Goal: Task Accomplishment & Management: Complete application form

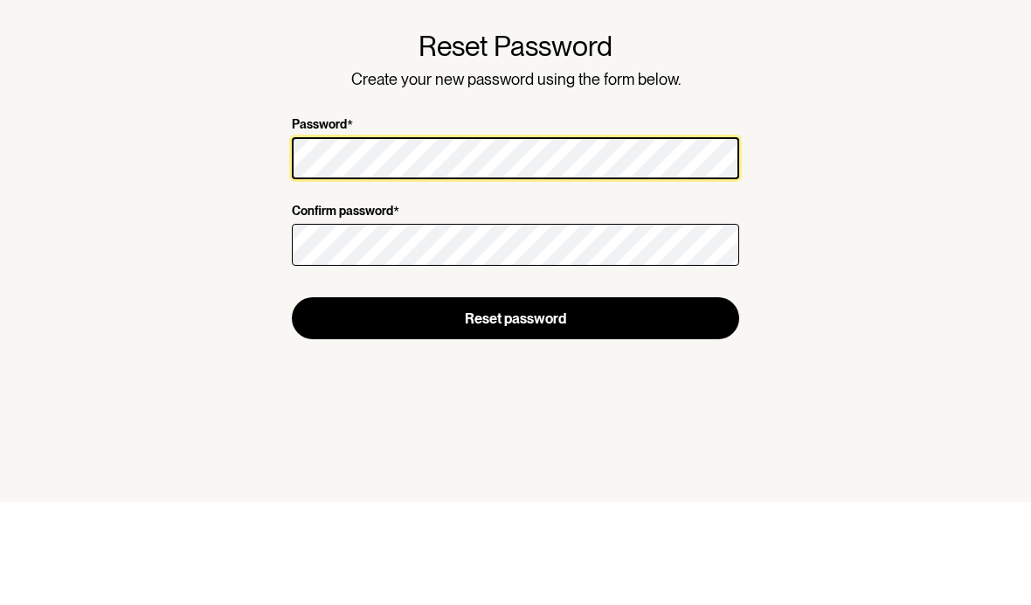
scroll to position [62, 0]
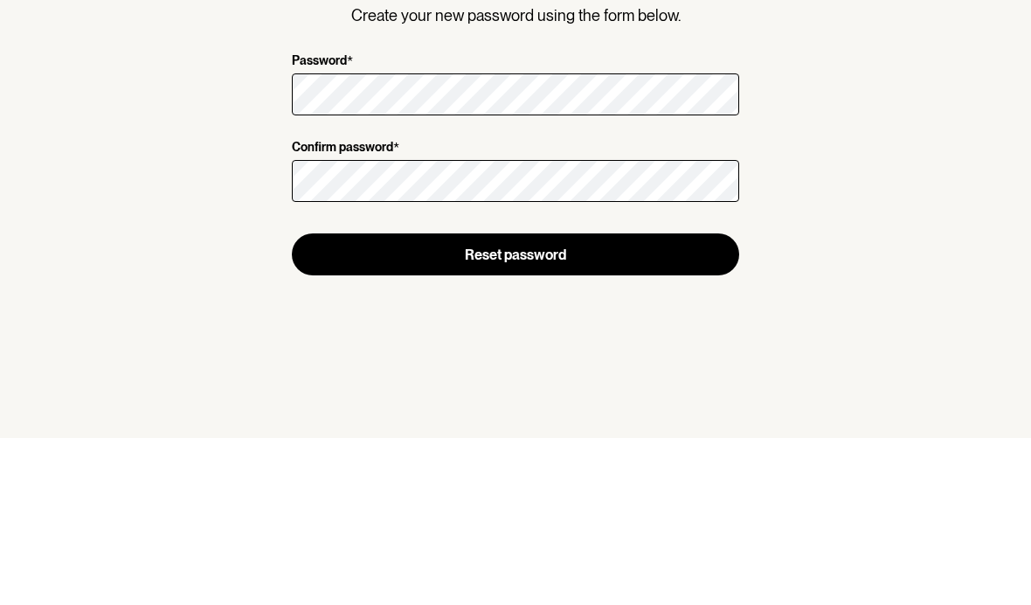
click at [342, 400] on button "Reset password" at bounding box center [515, 421] width 447 height 42
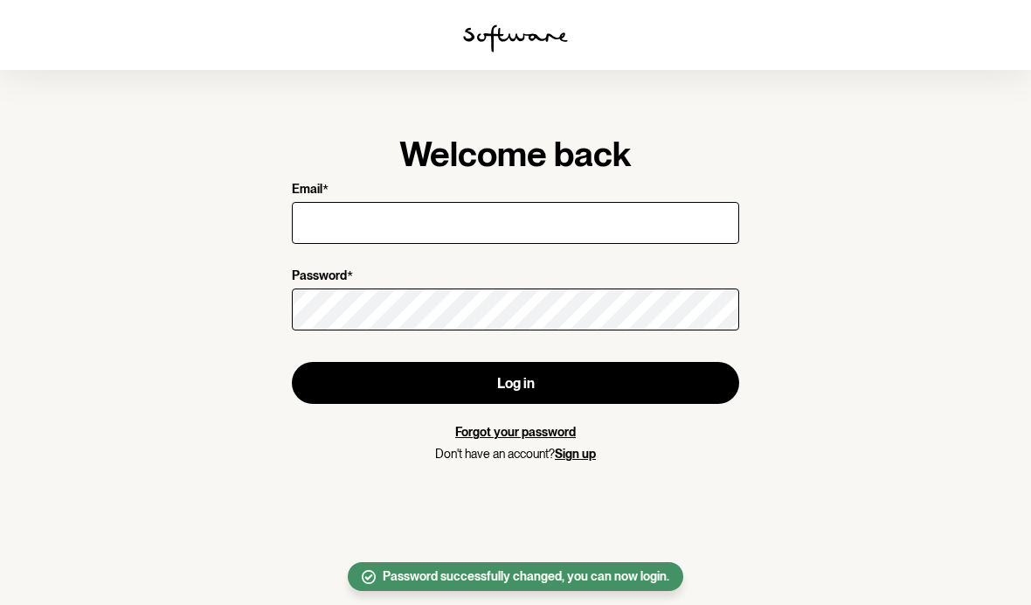
scroll to position [62, 0]
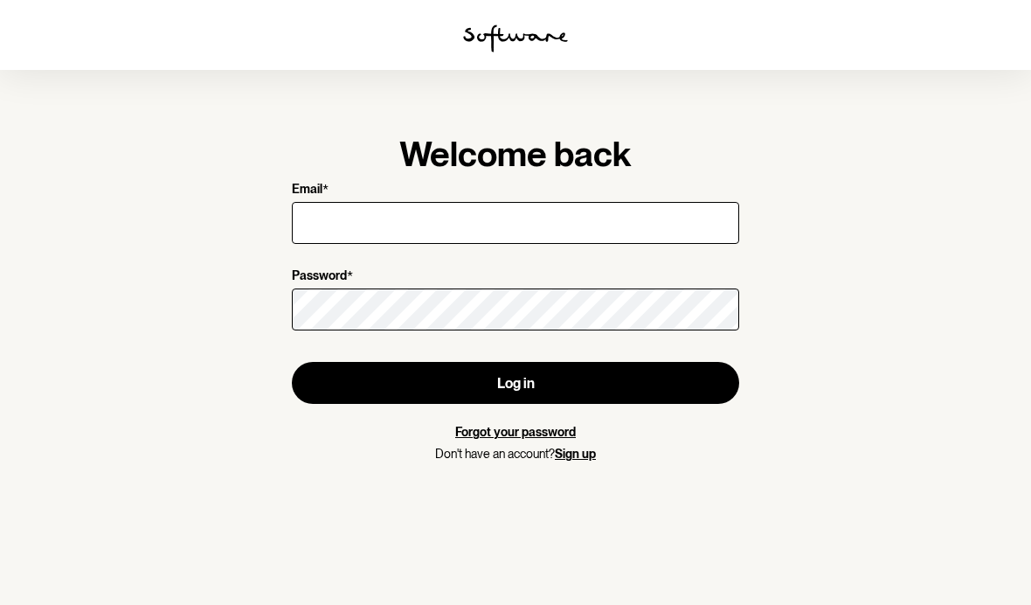
click at [321, 202] on input "Email *" at bounding box center [515, 223] width 447 height 42
type input "[EMAIL_ADDRESS][DOMAIN_NAME]"
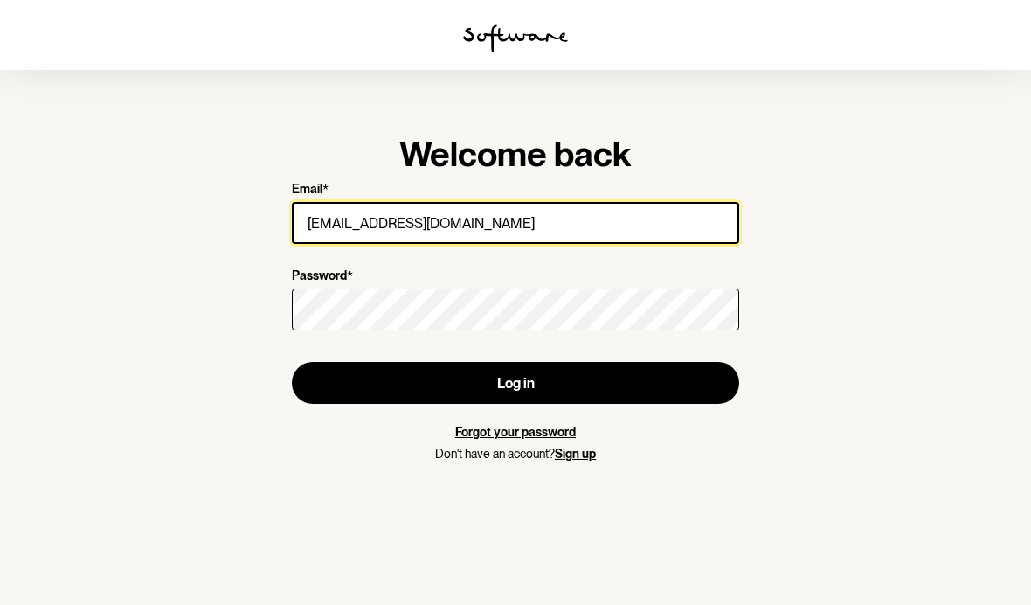
click at [515, 362] on button "Log in" at bounding box center [515, 383] width 447 height 42
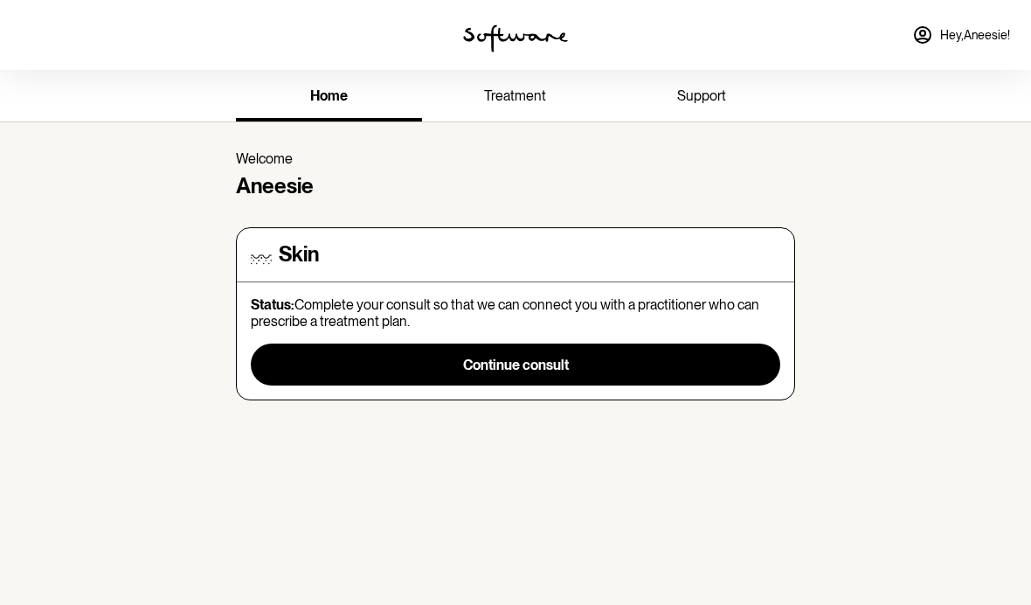
click at [501, 357] on span "Continue consult" at bounding box center [516, 364] width 106 height 17
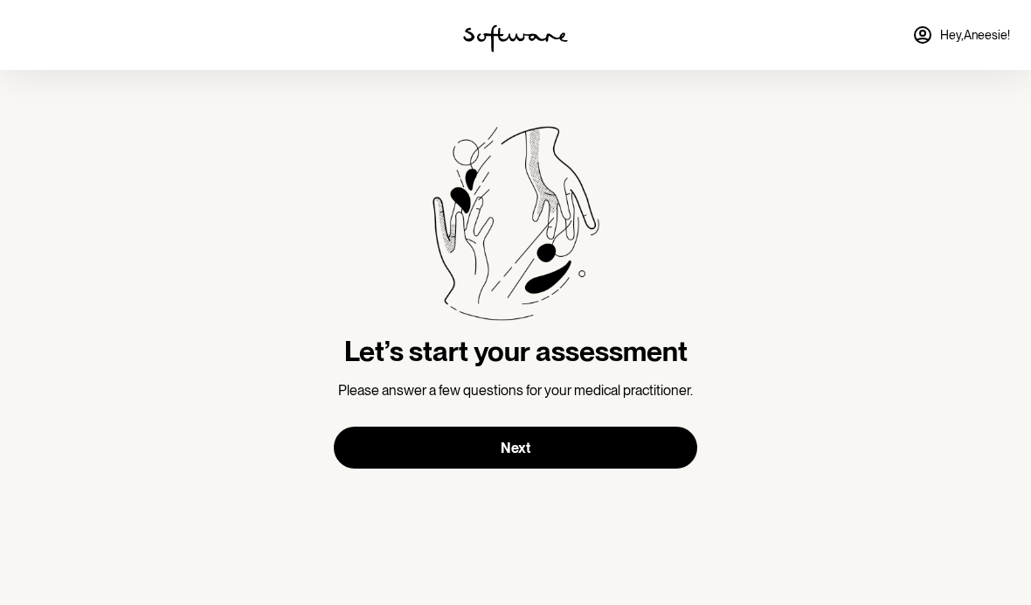
click at [582, 449] on button "Next" at bounding box center [515, 447] width 363 height 42
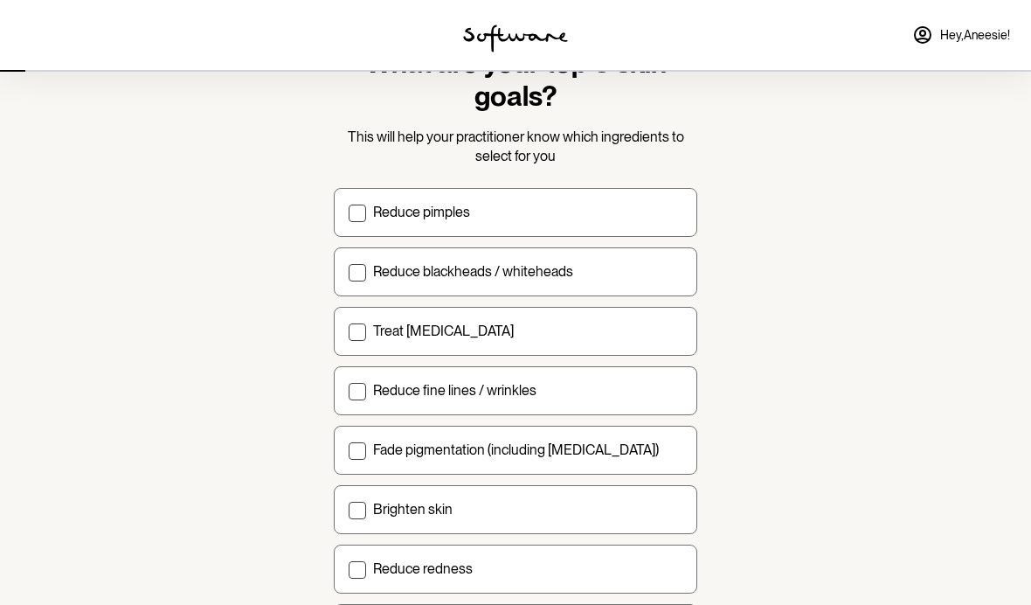
scroll to position [77, 0]
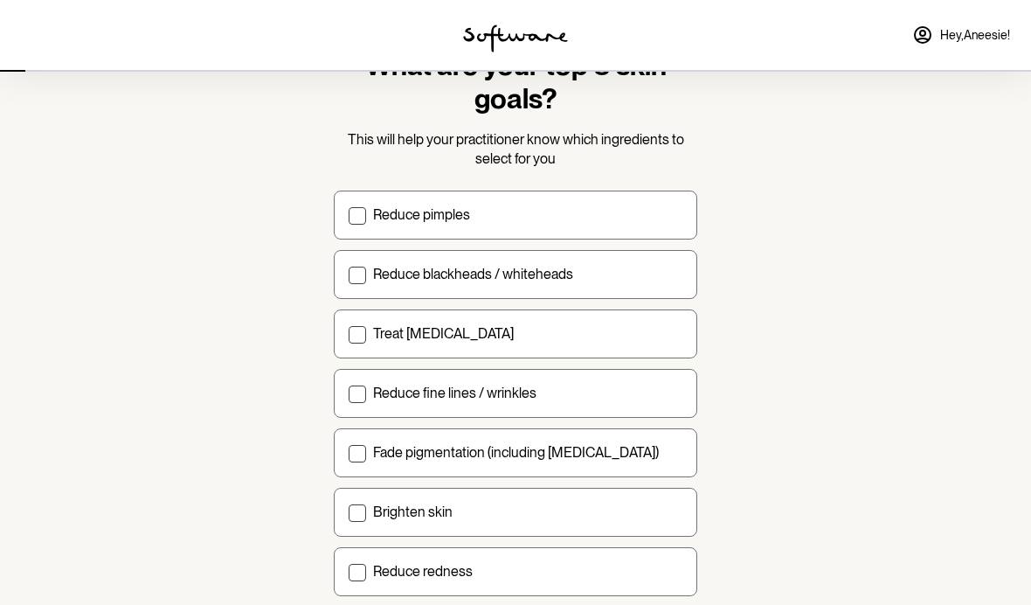
click at [345, 518] on label "Brighten skin" at bounding box center [515, 511] width 363 height 49
click at [348, 512] on input "Brighten skin" at bounding box center [348, 511] width 1 height 1
checkbox input "true"
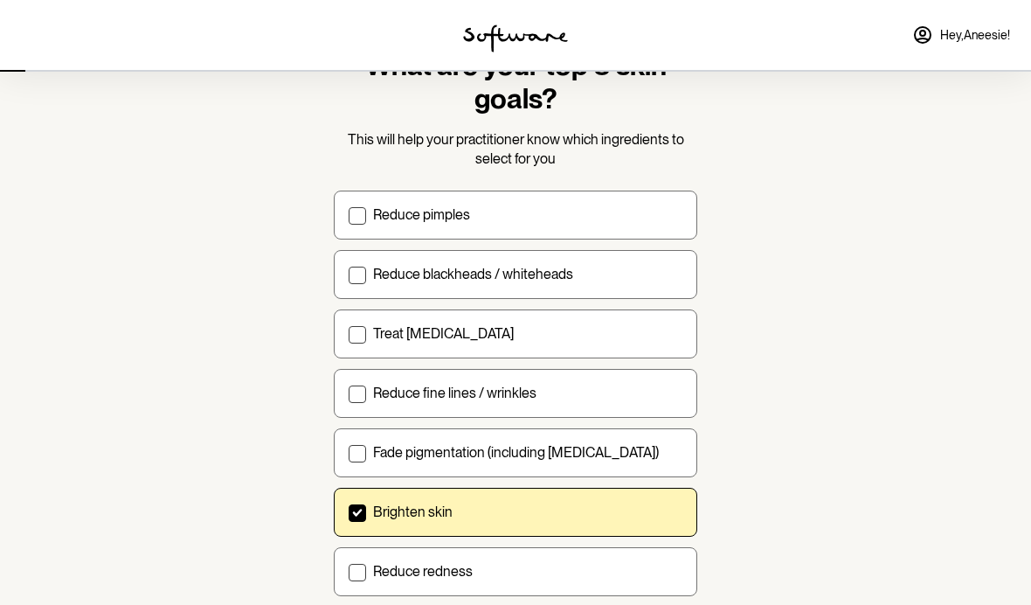
click at [355, 278] on span at bounding box center [357, 274] width 17 height 17
click at [349, 274] on input "Reduce blackheads / whiteheads" at bounding box center [348, 273] width 1 height 1
checkbox input "true"
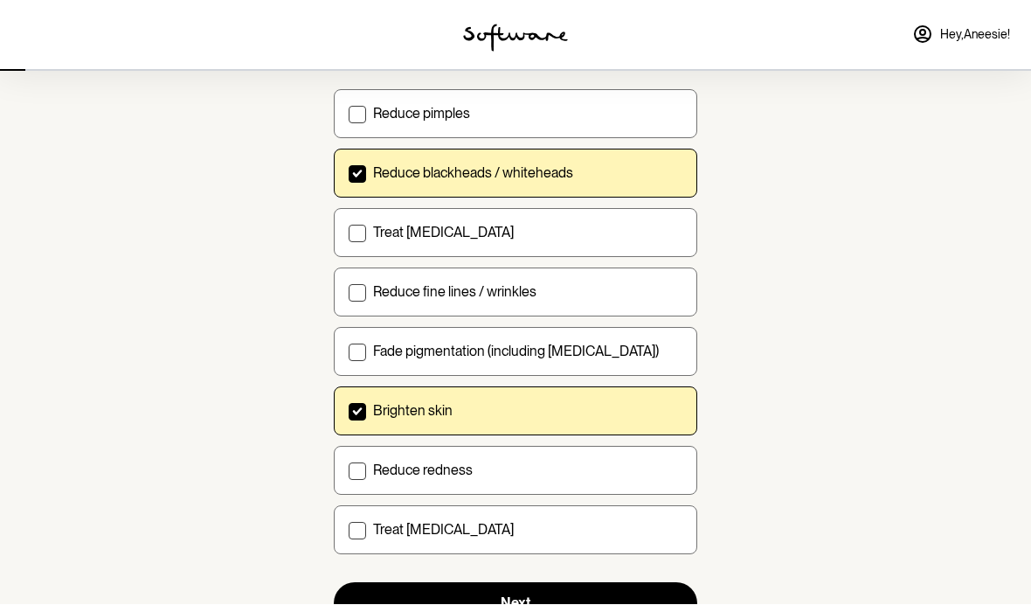
click at [358, 236] on span at bounding box center [357, 233] width 17 height 17
click at [349, 233] on input "Treat [MEDICAL_DATA]" at bounding box center [348, 232] width 1 height 1
checkbox input "true"
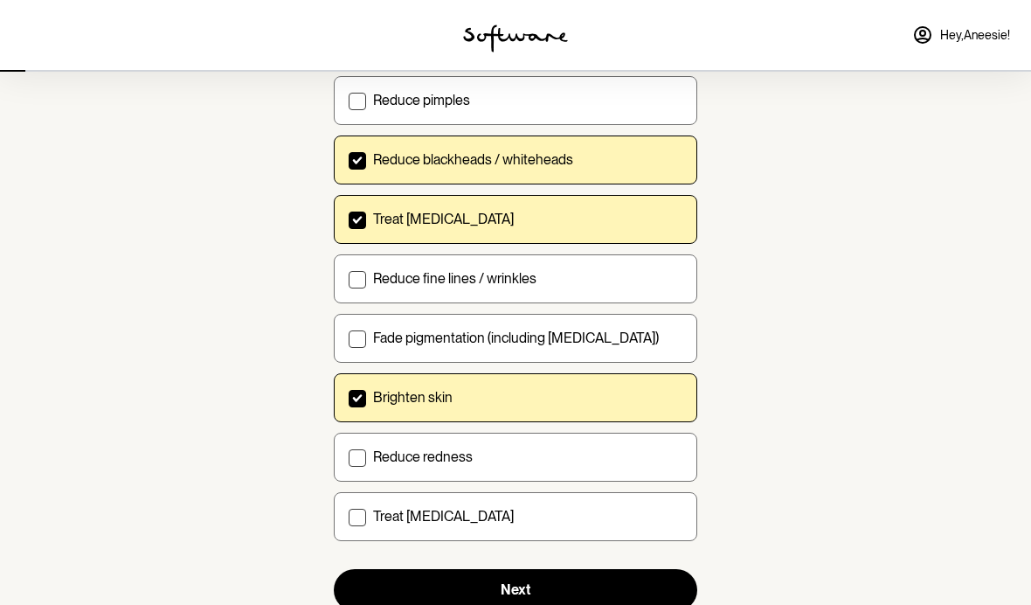
scroll to position [190, 0]
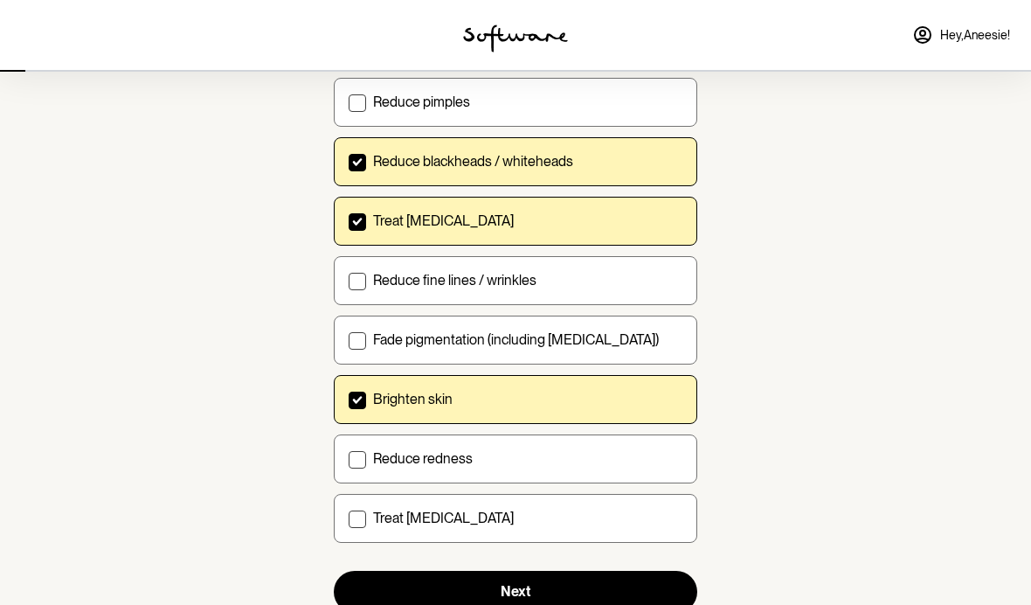
click at [361, 289] on label "Reduce fine lines / wrinkles" at bounding box center [515, 280] width 363 height 49
click at [349, 280] on input "Reduce fine lines / wrinkles" at bounding box center [348, 280] width 1 height 1
checkbox input "true"
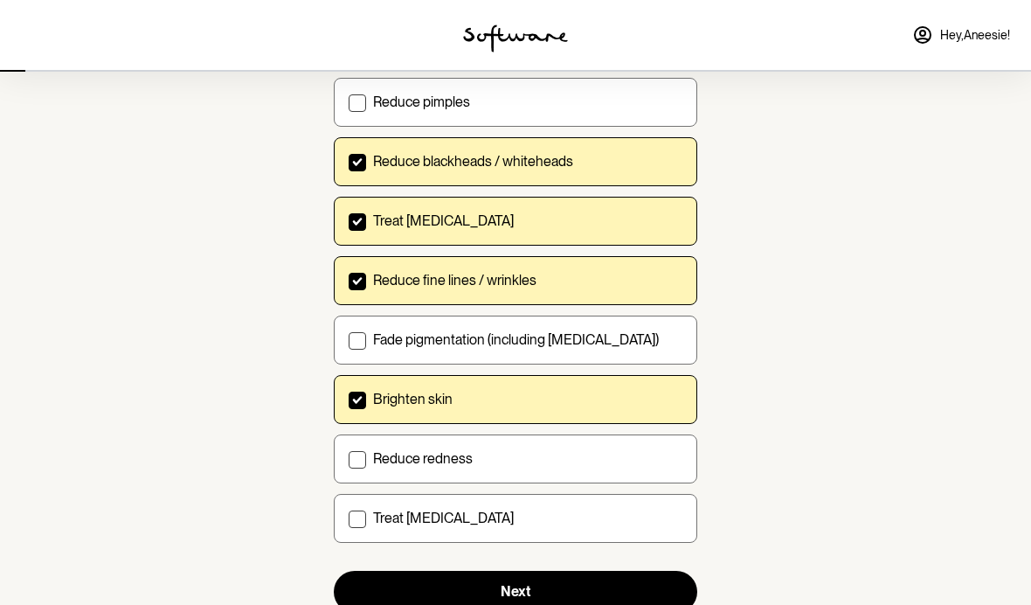
click at [397, 598] on button "Next" at bounding box center [515, 591] width 363 height 42
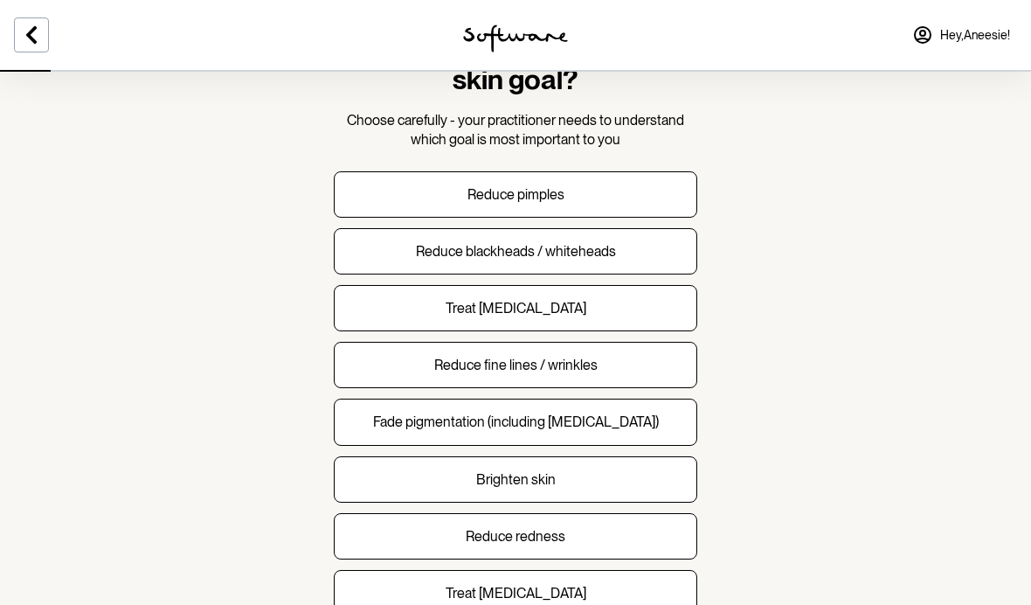
scroll to position [99, 0]
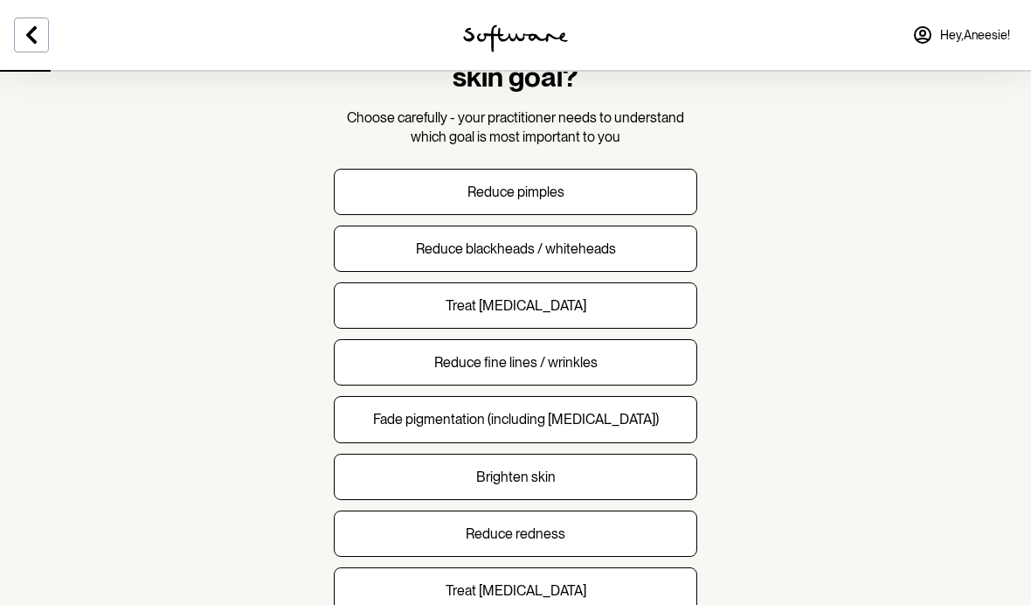
click at [387, 252] on button "Reduce blackheads / whiteheads" at bounding box center [515, 248] width 363 height 46
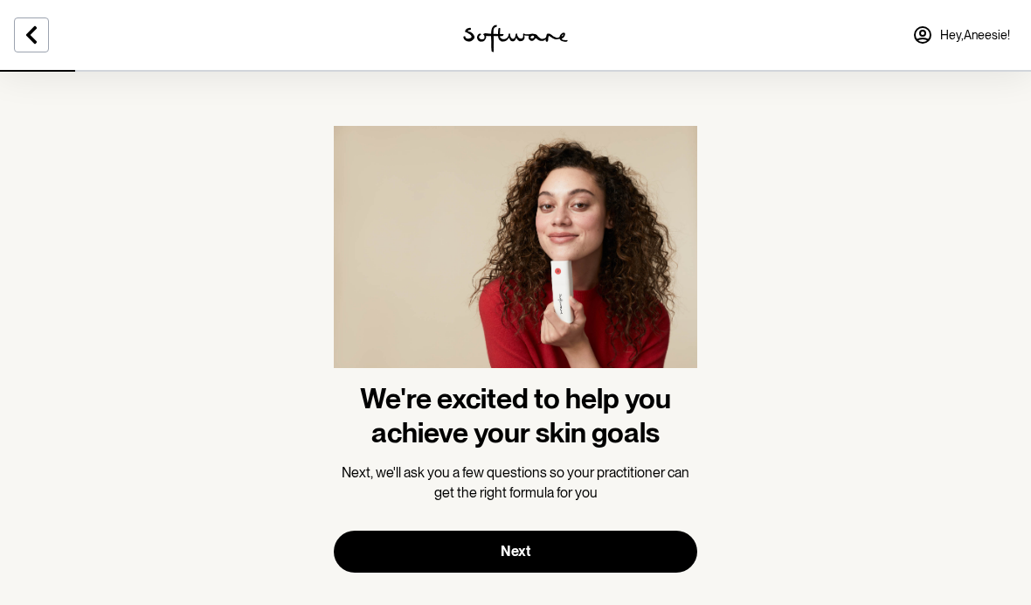
click at [402, 556] on button "Next" at bounding box center [515, 551] width 363 height 42
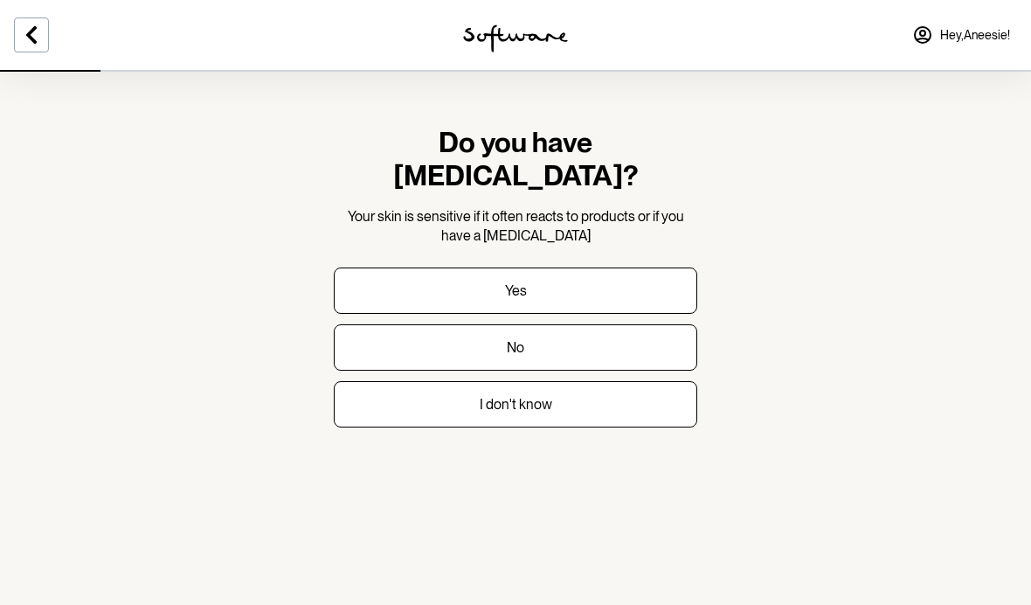
click at [27, 31] on icon at bounding box center [31, 34] width 21 height 21
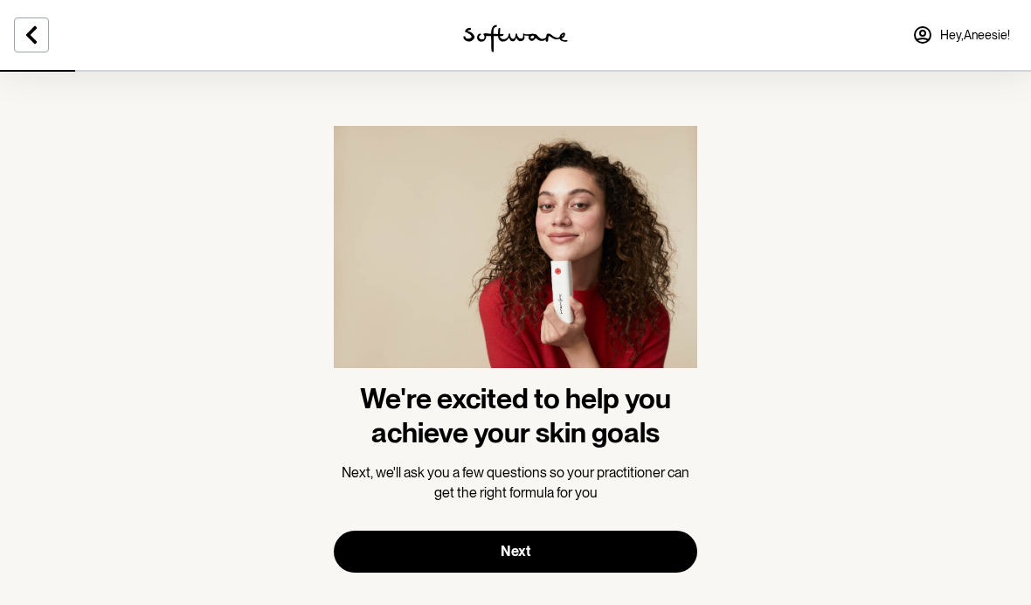
click at [382, 560] on button "Next" at bounding box center [515, 551] width 363 height 42
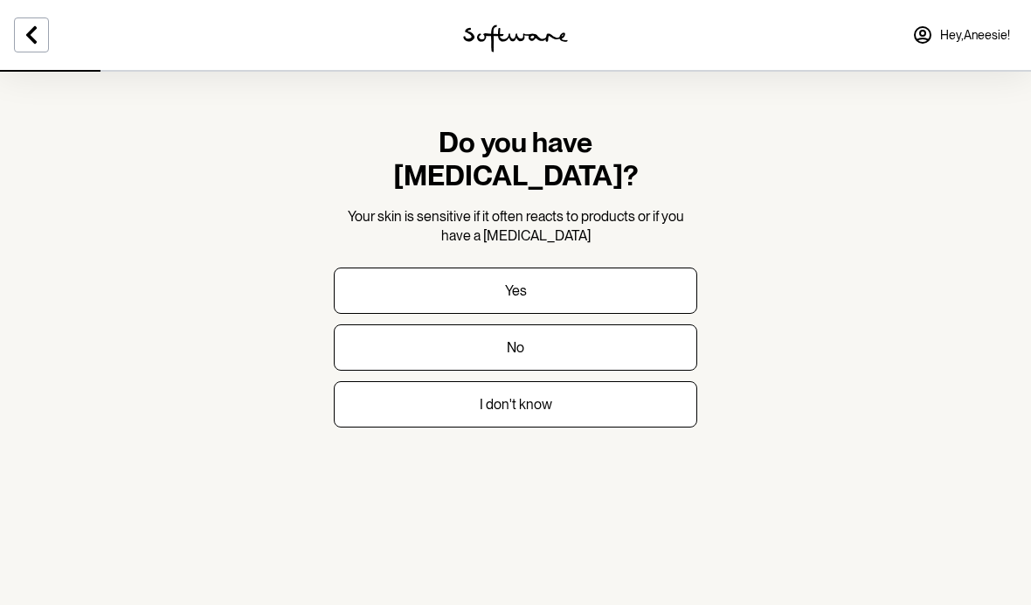
click at [390, 324] on button "No" at bounding box center [515, 347] width 363 height 46
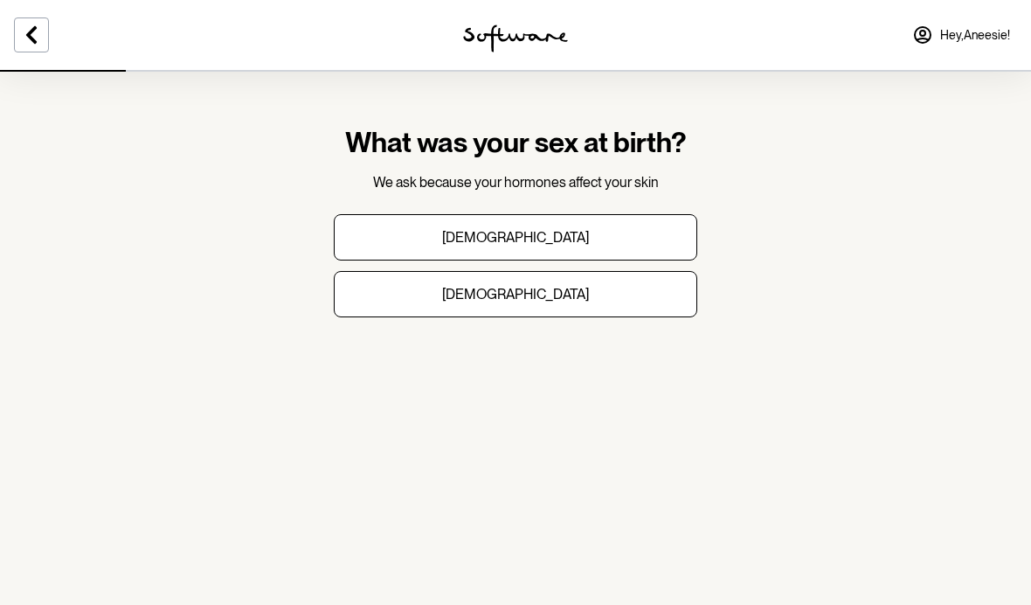
click at [394, 294] on button "[DEMOGRAPHIC_DATA]" at bounding box center [515, 294] width 363 height 46
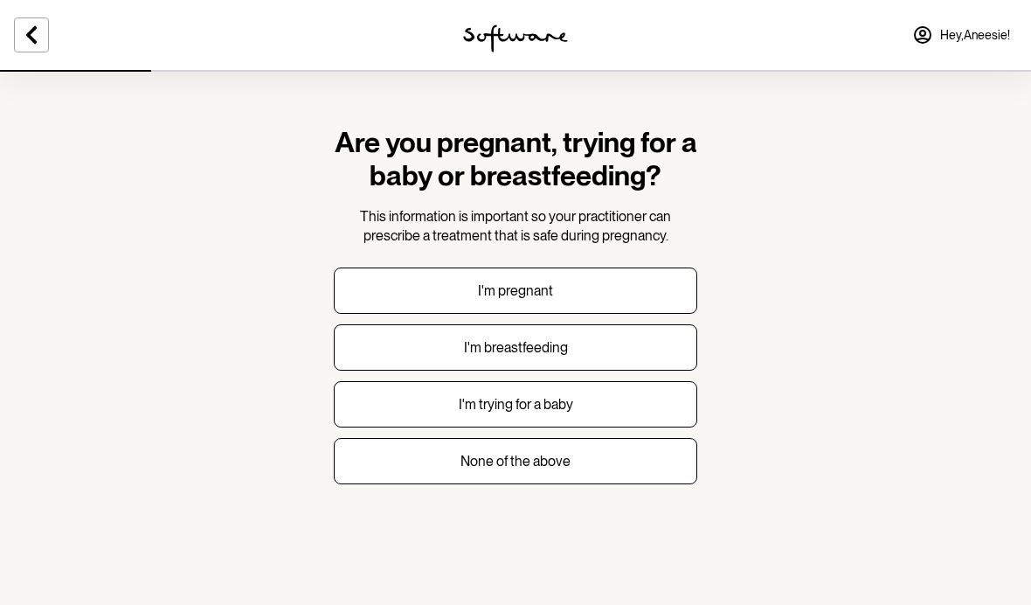
click at [402, 466] on button "None of the above" at bounding box center [515, 461] width 363 height 46
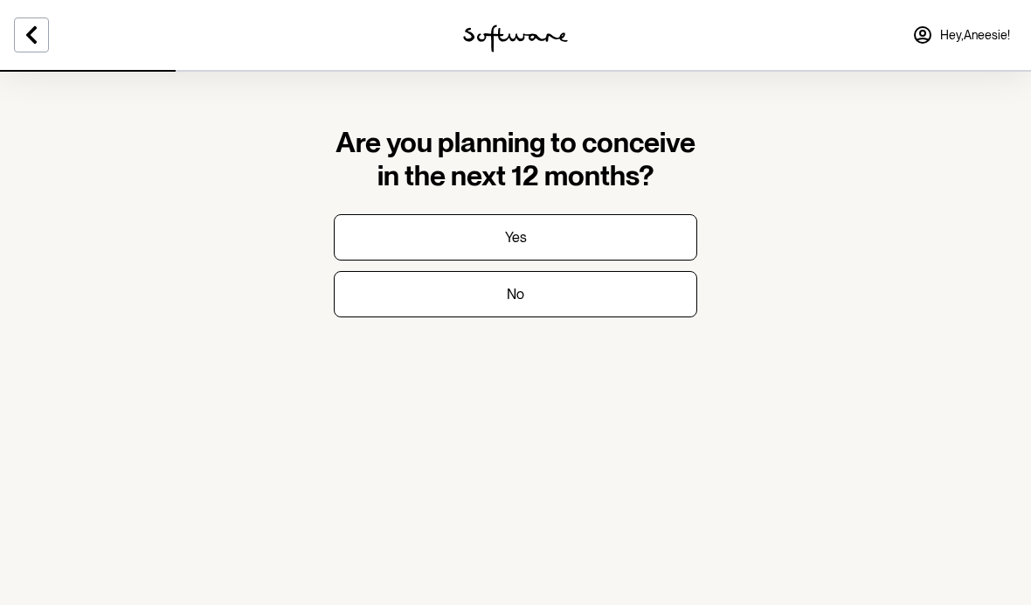
click at [404, 307] on button "No" at bounding box center [515, 294] width 363 height 46
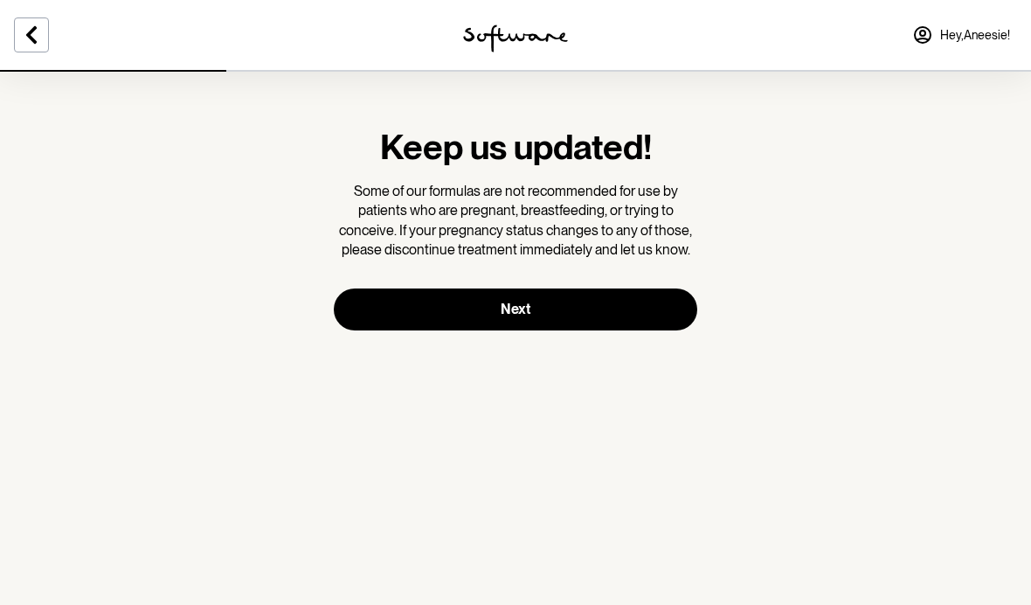
click at [409, 315] on button "Next" at bounding box center [515, 309] width 363 height 42
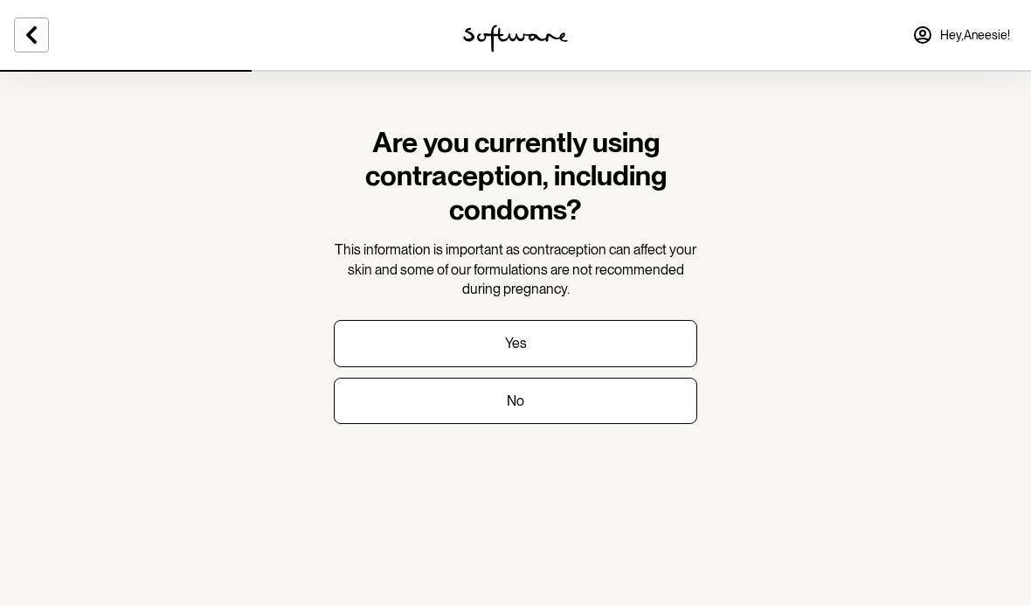
click at [410, 392] on button "No" at bounding box center [515, 400] width 363 height 46
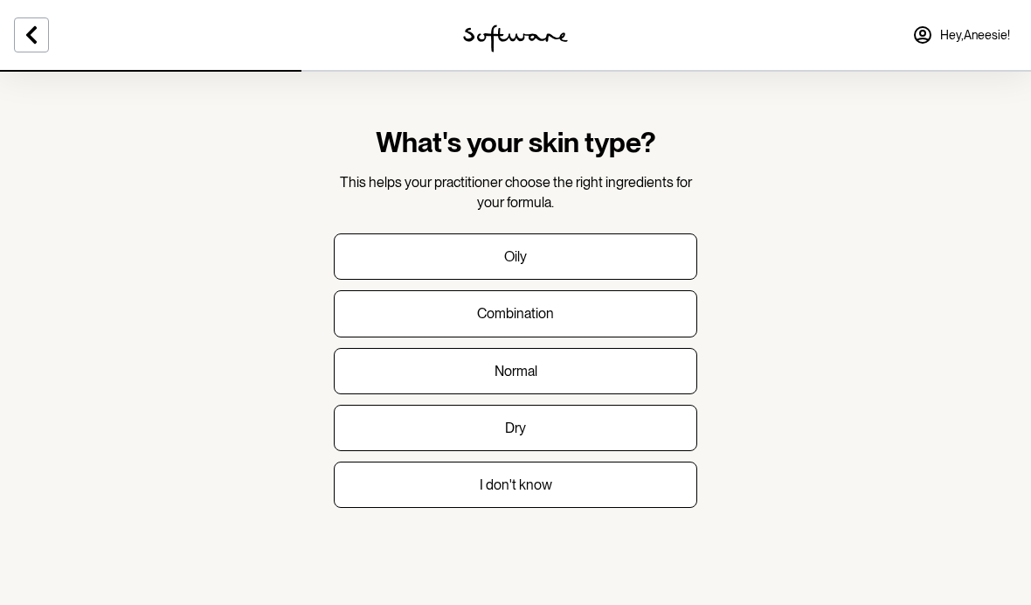
click at [439, 307] on button "Combination" at bounding box center [515, 313] width 363 height 46
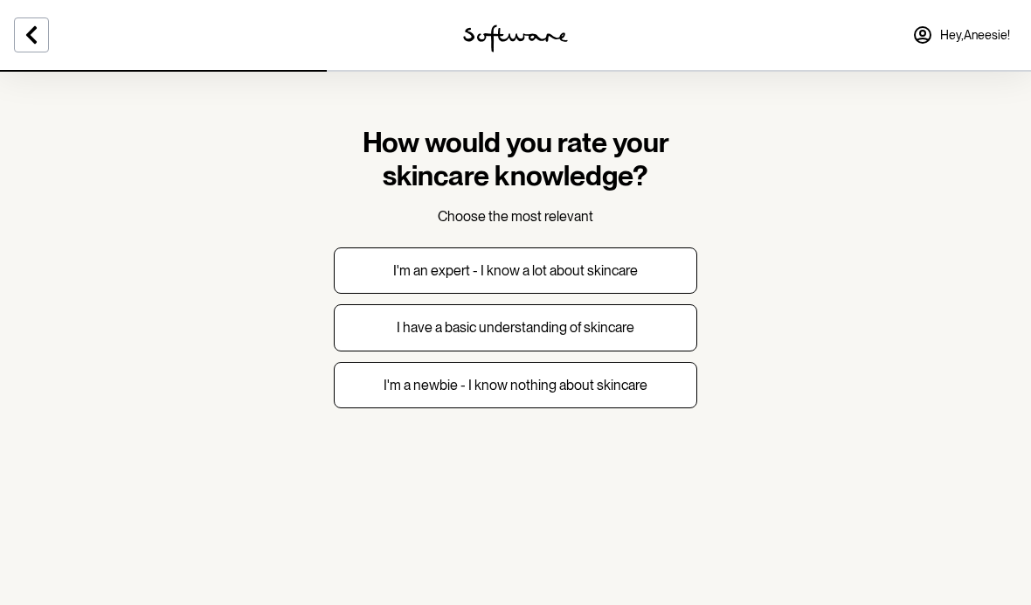
click at [427, 326] on p "I have a basic understanding of skincare" at bounding box center [516, 327] width 238 height 17
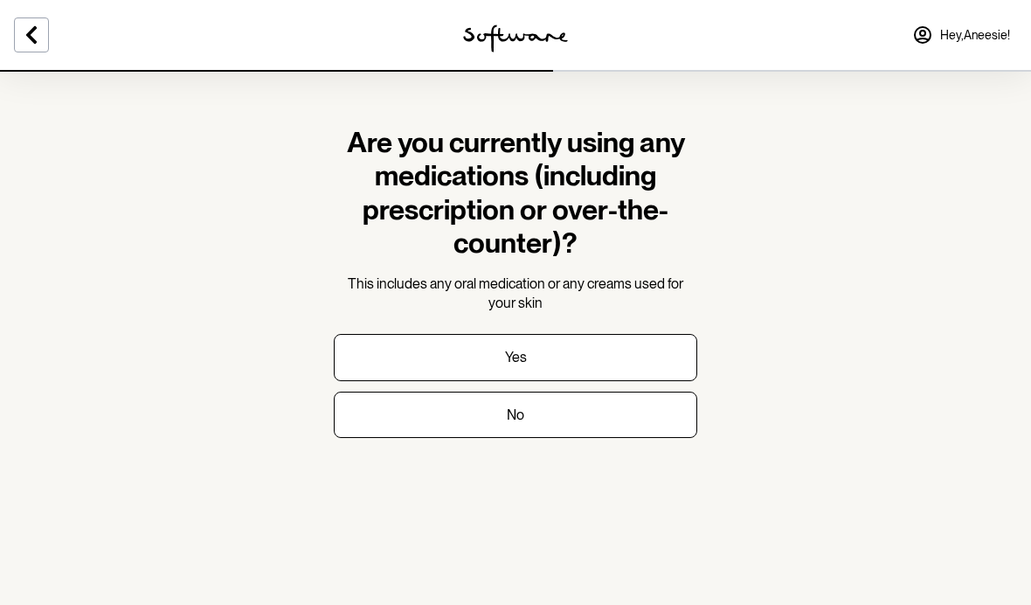
click at [446, 424] on button "No" at bounding box center [515, 414] width 363 height 46
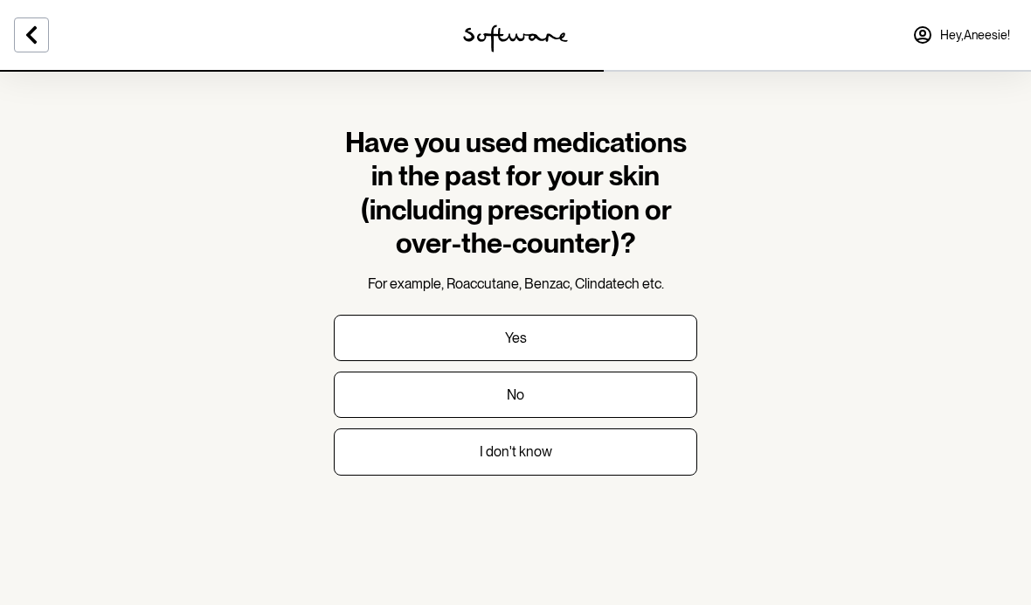
click at [412, 397] on button "No" at bounding box center [515, 394] width 363 height 46
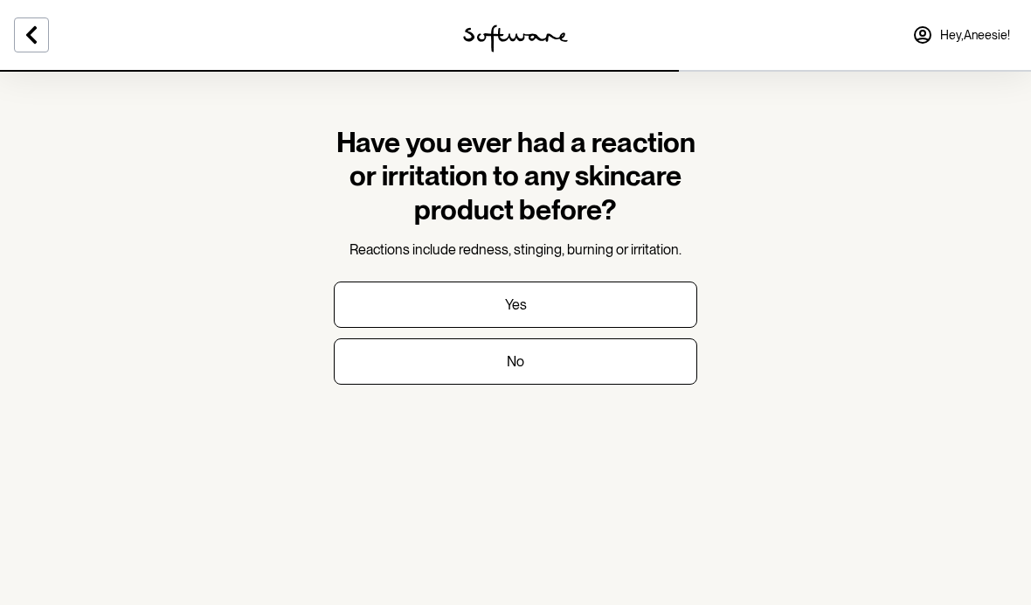
click at [425, 374] on button "No" at bounding box center [515, 361] width 363 height 46
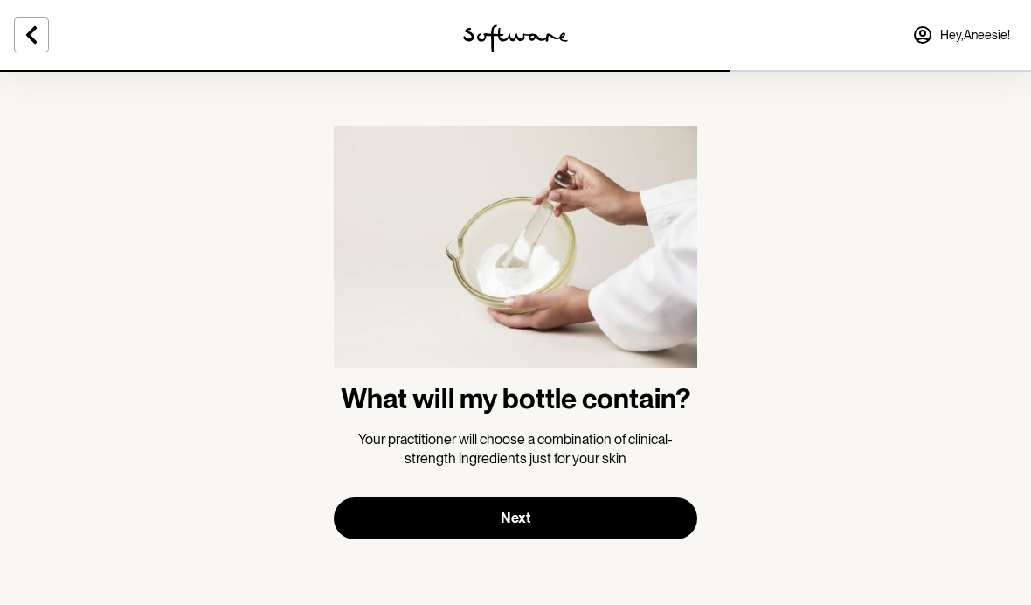
click at [399, 529] on button "Next" at bounding box center [515, 518] width 363 height 42
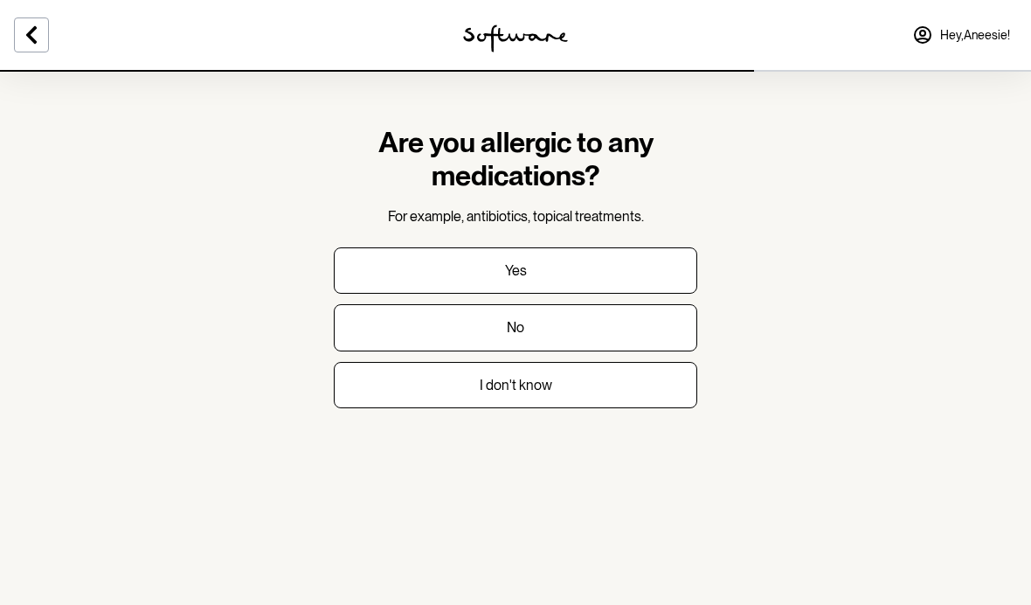
click at [417, 336] on button "No" at bounding box center [515, 327] width 363 height 46
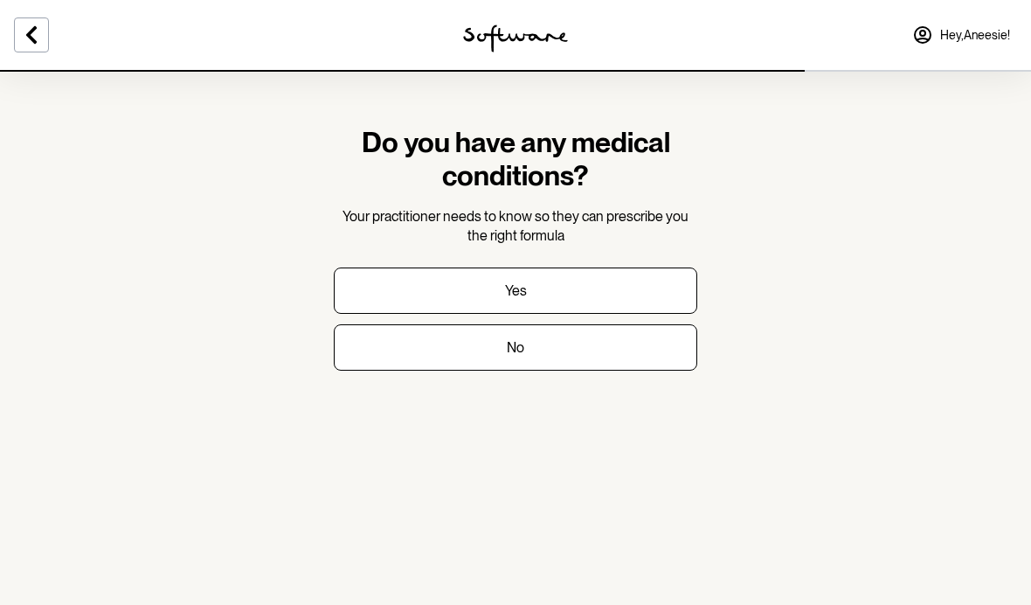
click at [424, 355] on button "No" at bounding box center [515, 347] width 363 height 46
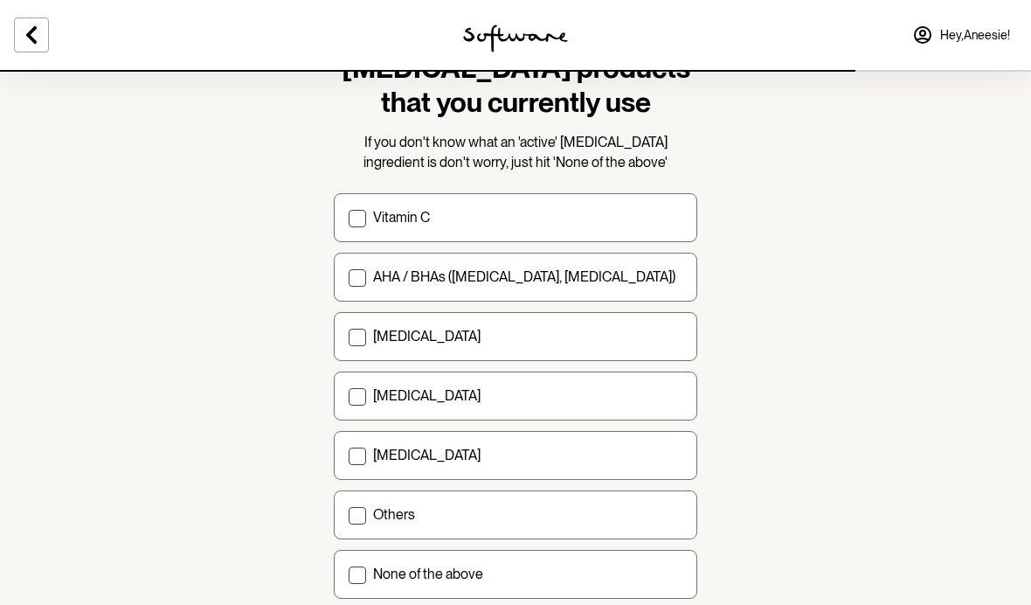
scroll to position [111, 0]
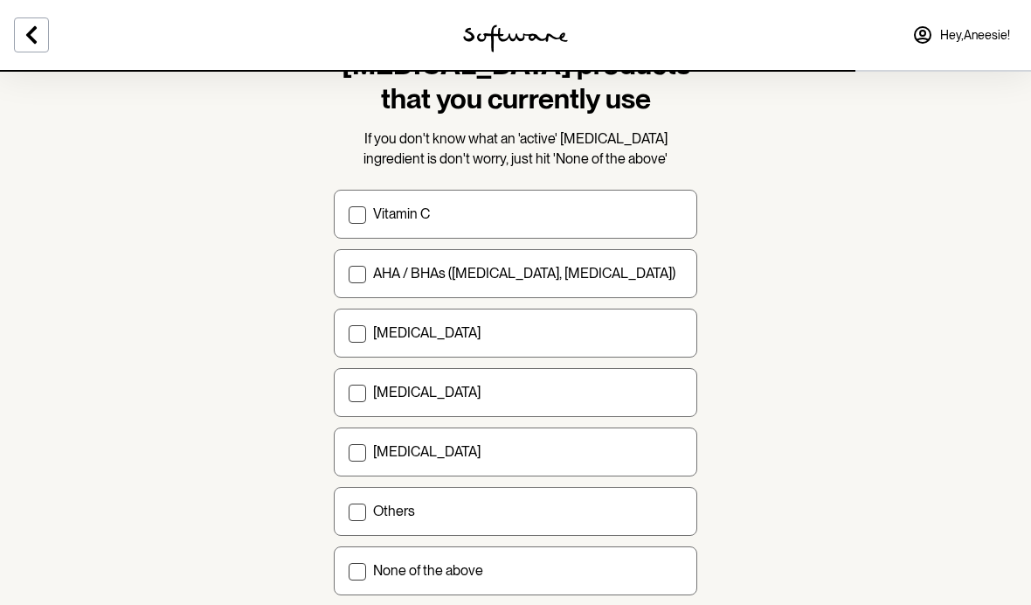
click at [356, 335] on span at bounding box center [357, 333] width 17 height 17
click at [349, 334] on input "[MEDICAL_DATA]" at bounding box center [348, 333] width 1 height 1
checkbox input "true"
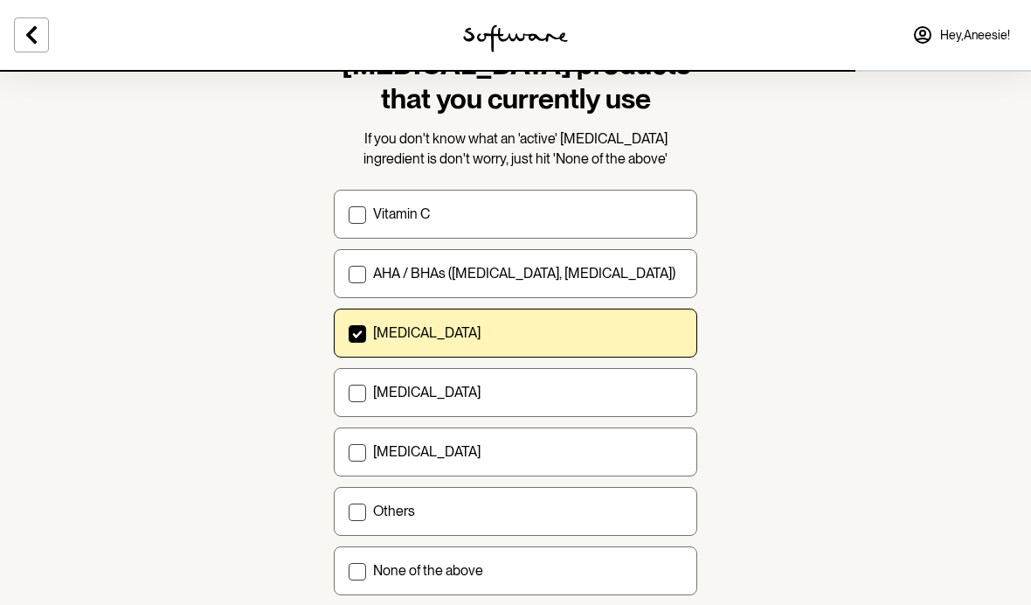
click at [378, 453] on p "[MEDICAL_DATA]" at bounding box center [426, 451] width 107 height 17
click at [349, 453] on input "[MEDICAL_DATA]" at bounding box center [348, 452] width 1 height 1
checkbox input "true"
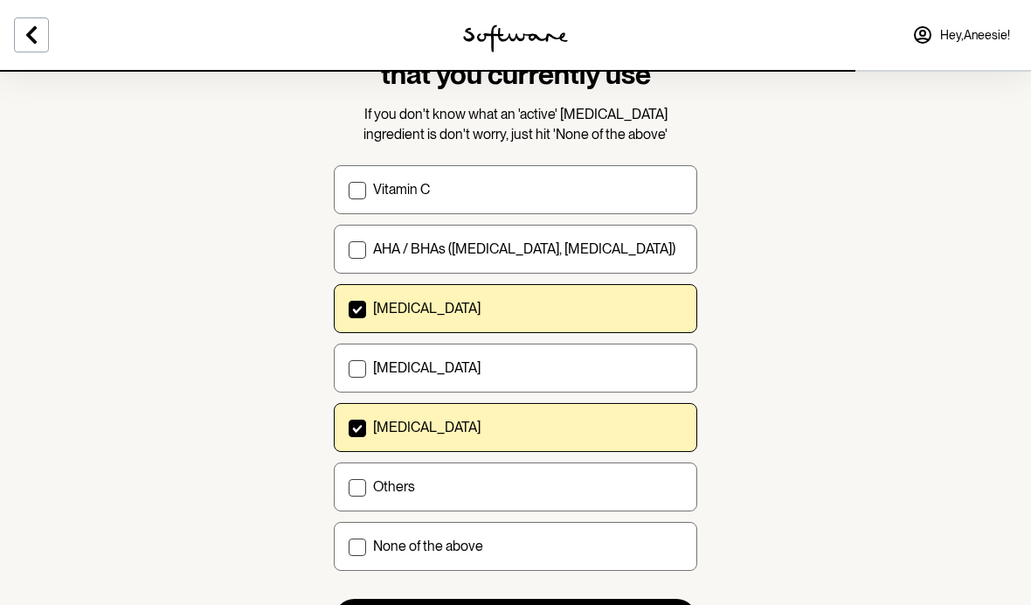
scroll to position [138, 0]
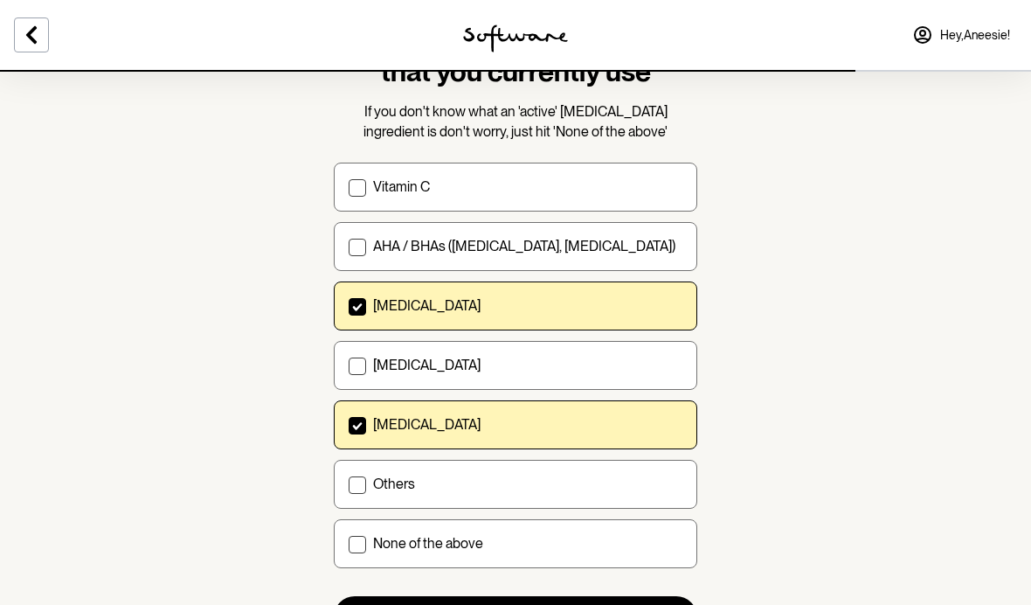
click at [390, 604] on button "Next" at bounding box center [515, 617] width 363 height 42
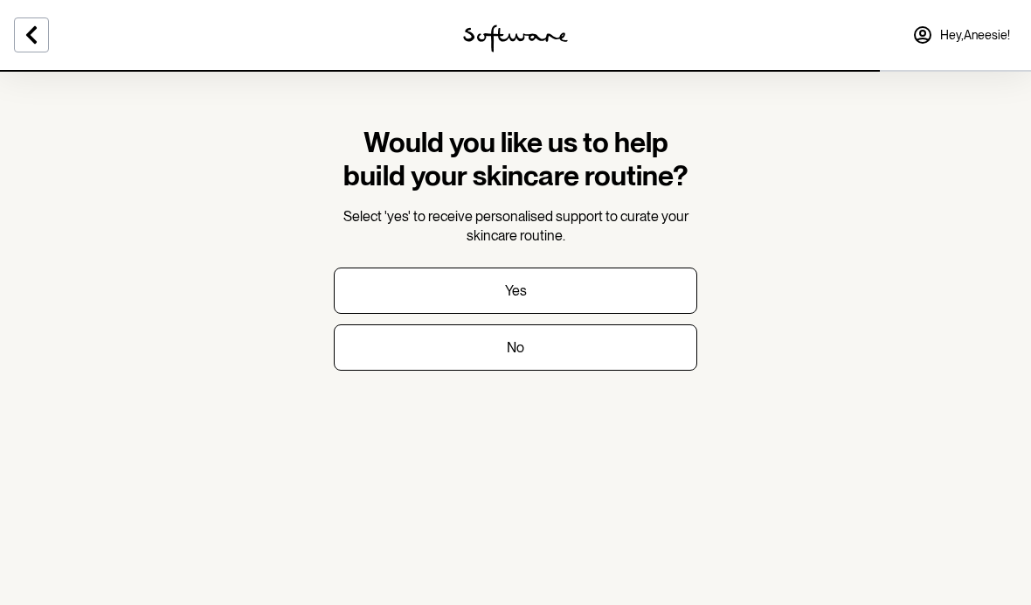
click at [367, 285] on button "Yes" at bounding box center [515, 290] width 363 height 46
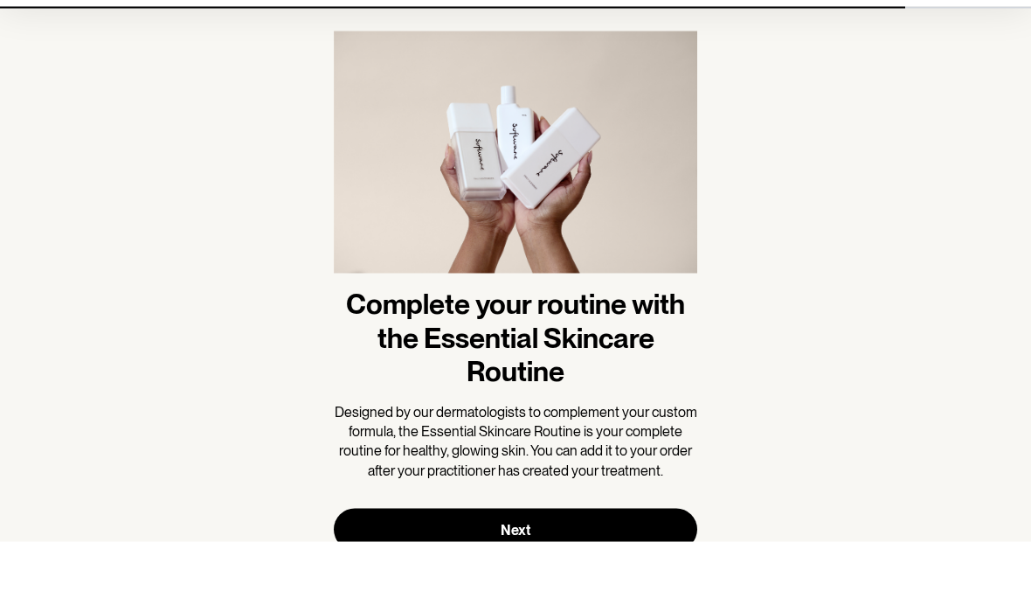
scroll to position [31, 0]
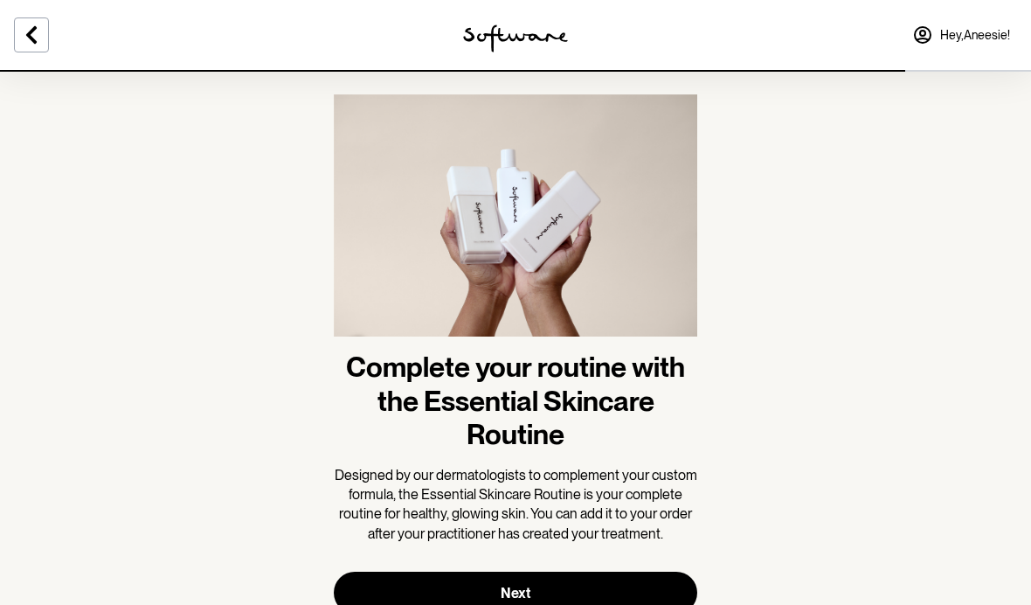
click at [412, 604] on button "Next" at bounding box center [515, 592] width 363 height 42
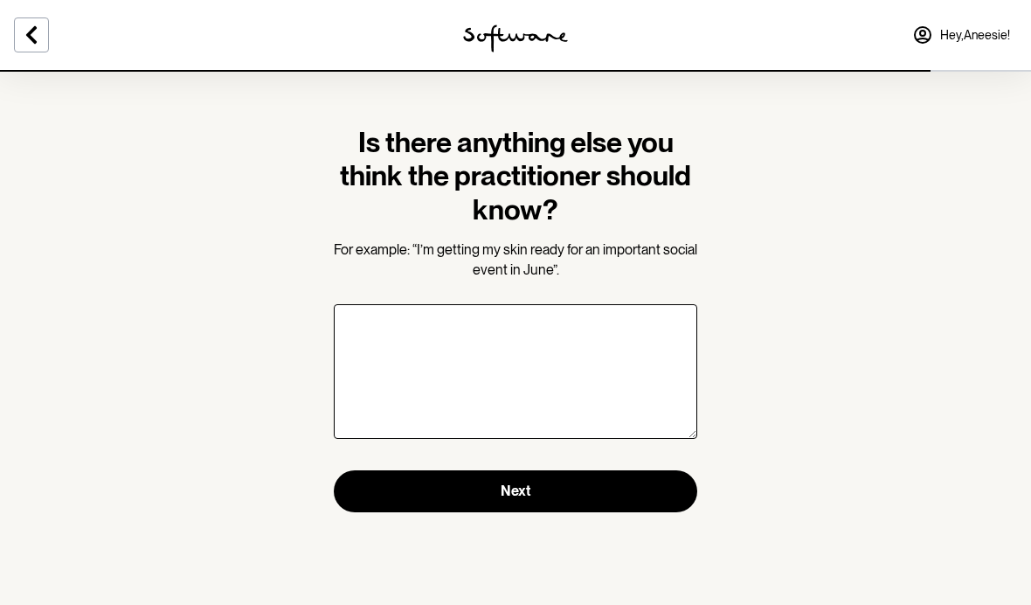
click at [417, 507] on button "Next" at bounding box center [515, 491] width 363 height 42
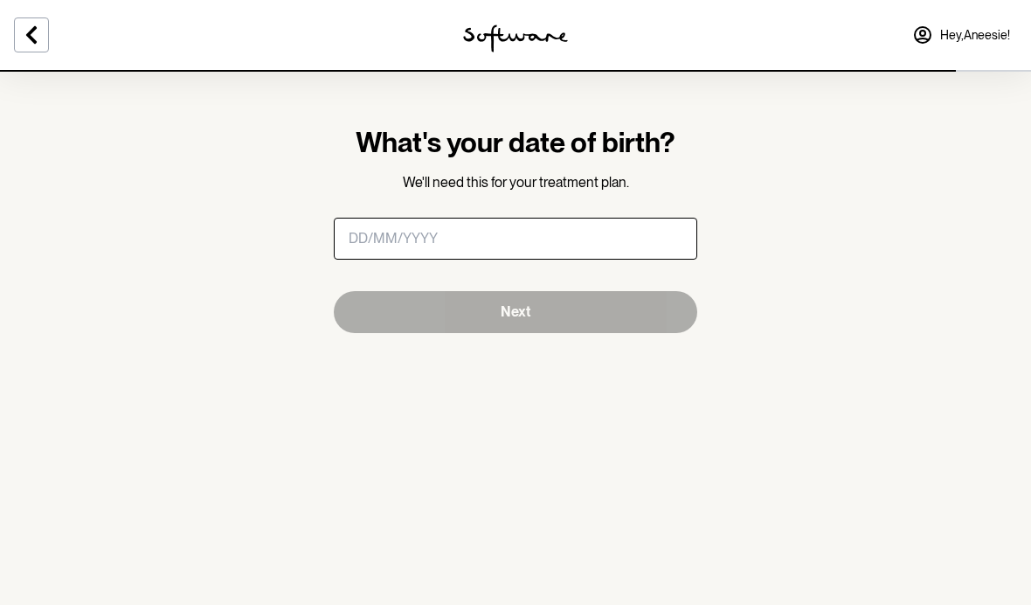
click at [403, 257] on input "masked-date" at bounding box center [515, 239] width 363 height 42
click at [380, 239] on input "masked-date" at bounding box center [515, 239] width 363 height 42
click at [355, 237] on input "masked-date" at bounding box center [515, 239] width 363 height 42
click at [363, 238] on input "masked-date" at bounding box center [515, 239] width 363 height 42
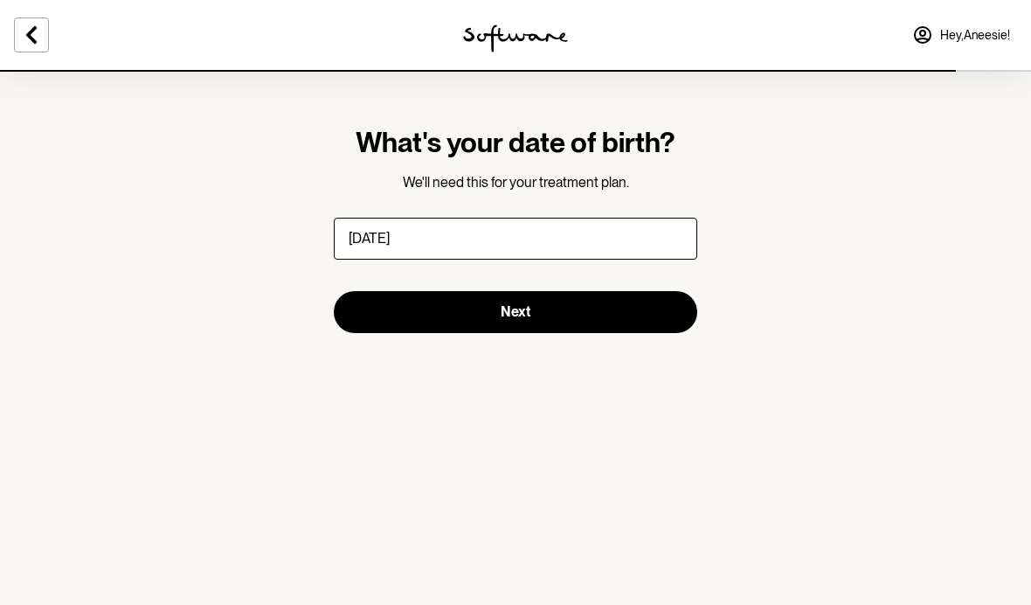
type input "[DATE]"
click at [423, 320] on button "Next" at bounding box center [515, 312] width 363 height 42
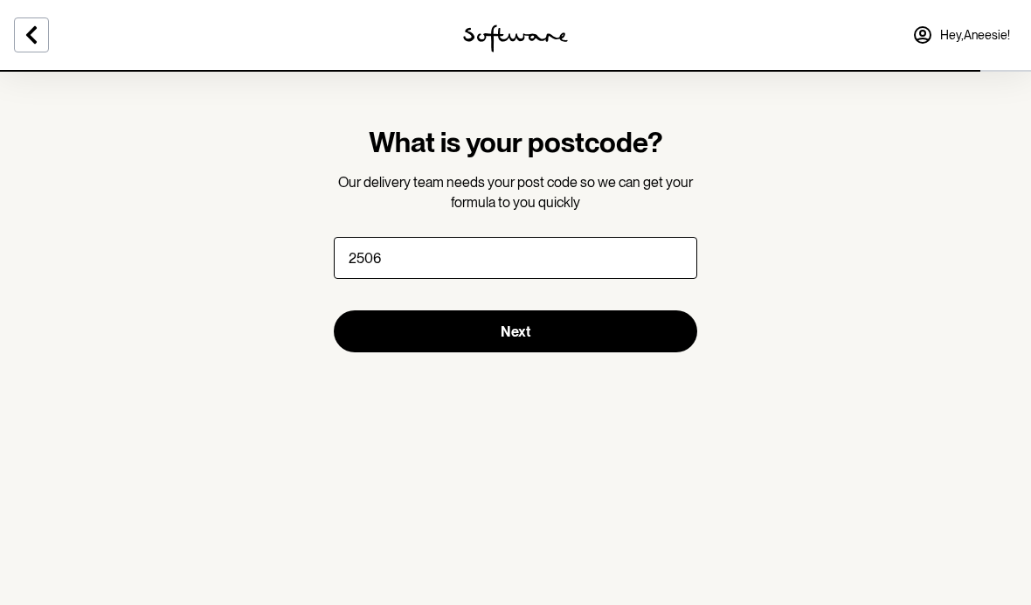
type input "2506"
click at [509, 336] on span "Next" at bounding box center [516, 331] width 30 height 17
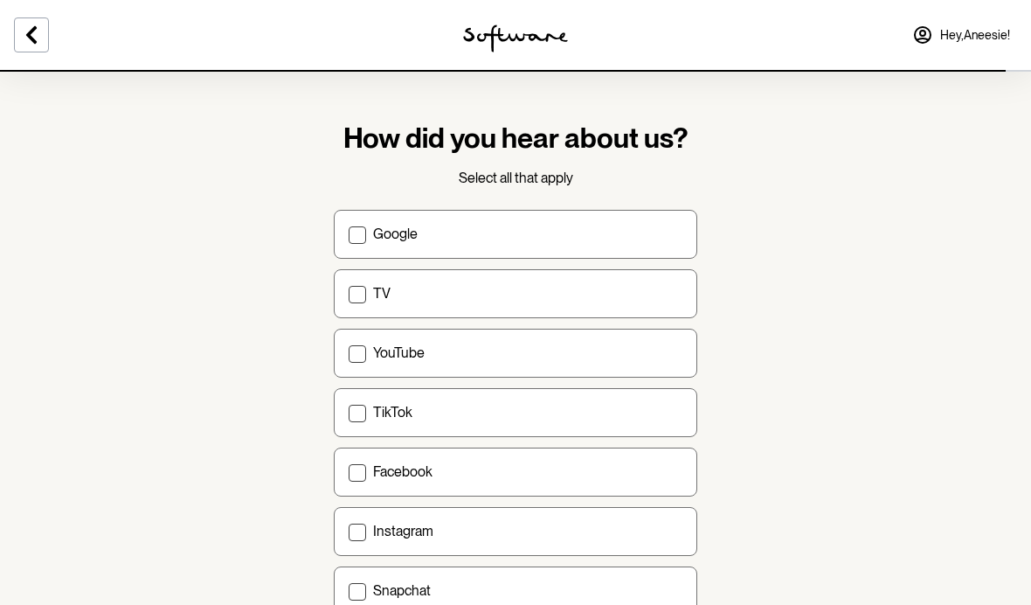
click at [362, 226] on span at bounding box center [357, 234] width 17 height 17
click at [349, 233] on input "Google" at bounding box center [348, 233] width 1 height 1
checkbox input "true"
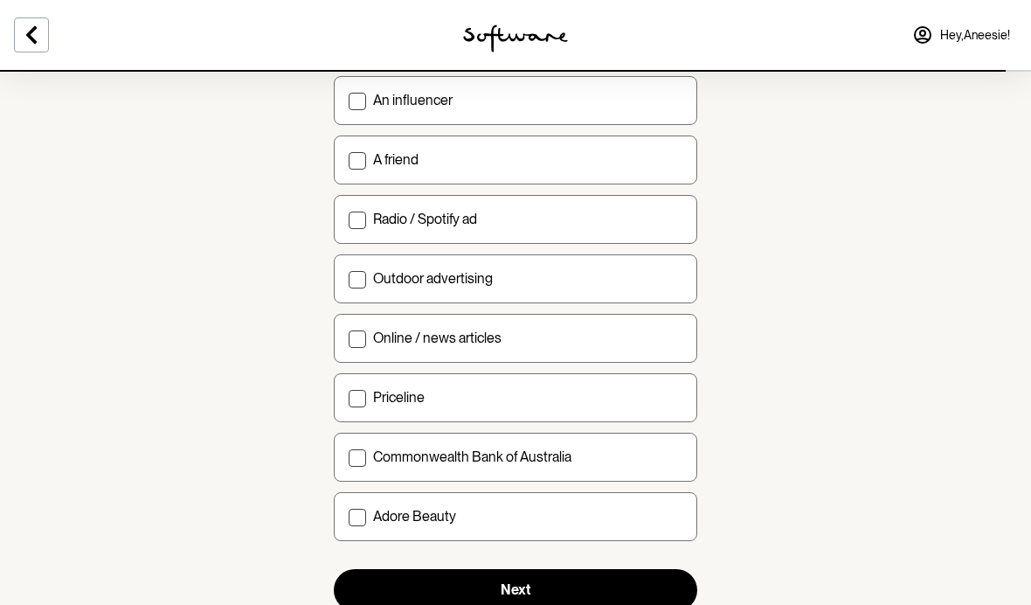
scroll to position [553, 0]
click at [381, 597] on button "Next" at bounding box center [515, 591] width 363 height 42
